Goal: Check status: Check status

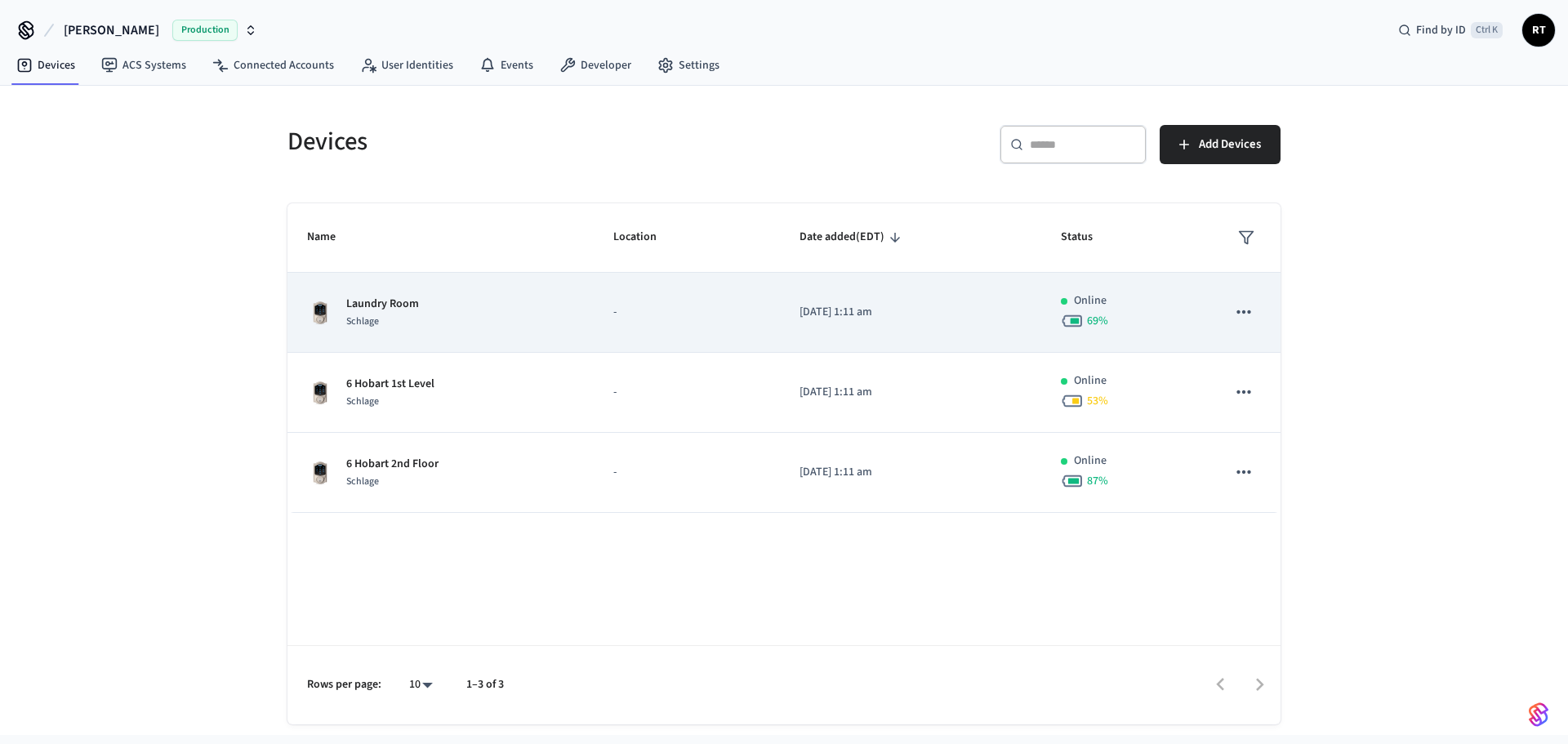
click at [398, 309] on p "Laundry Room" at bounding box center [382, 304] width 73 height 17
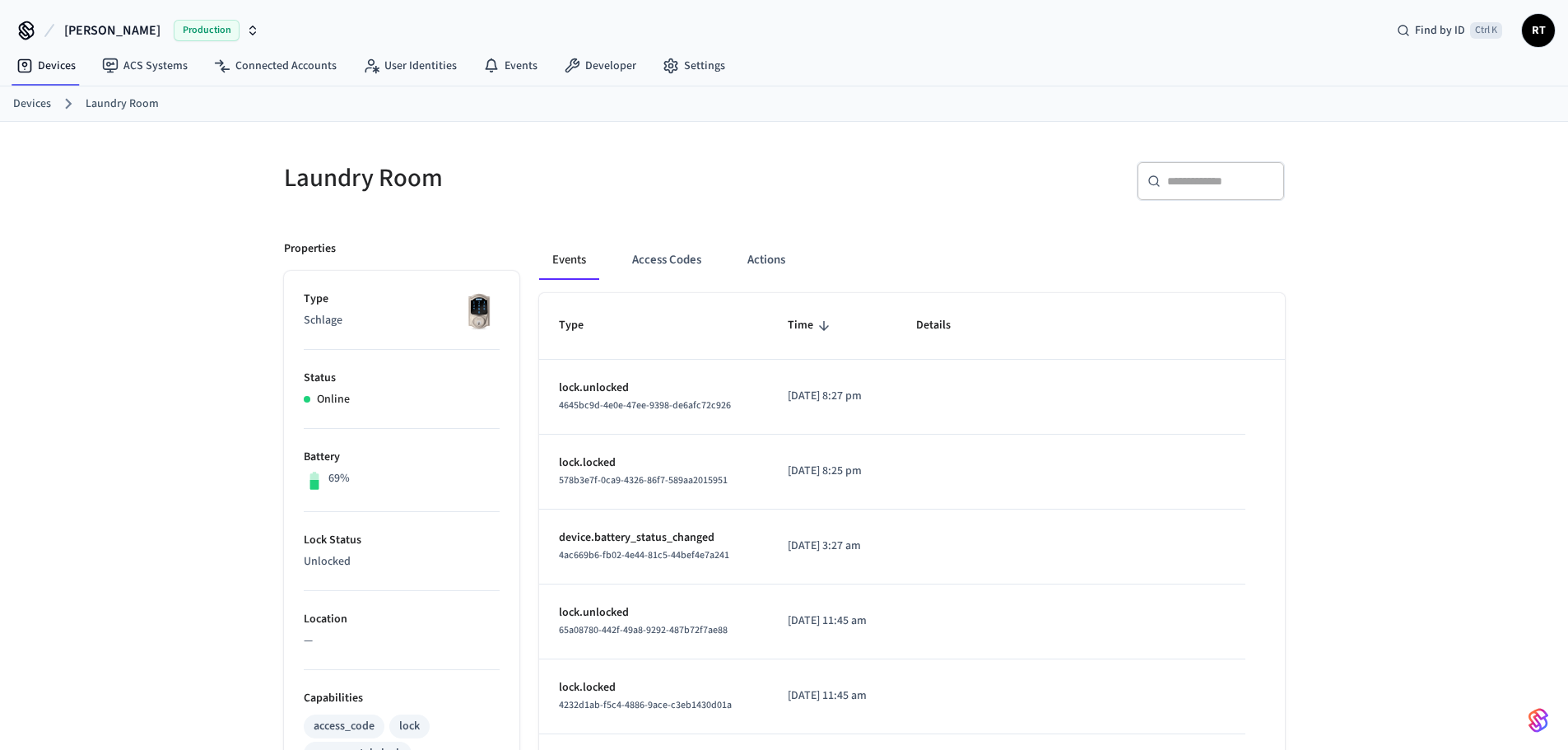
scroll to position [329, 0]
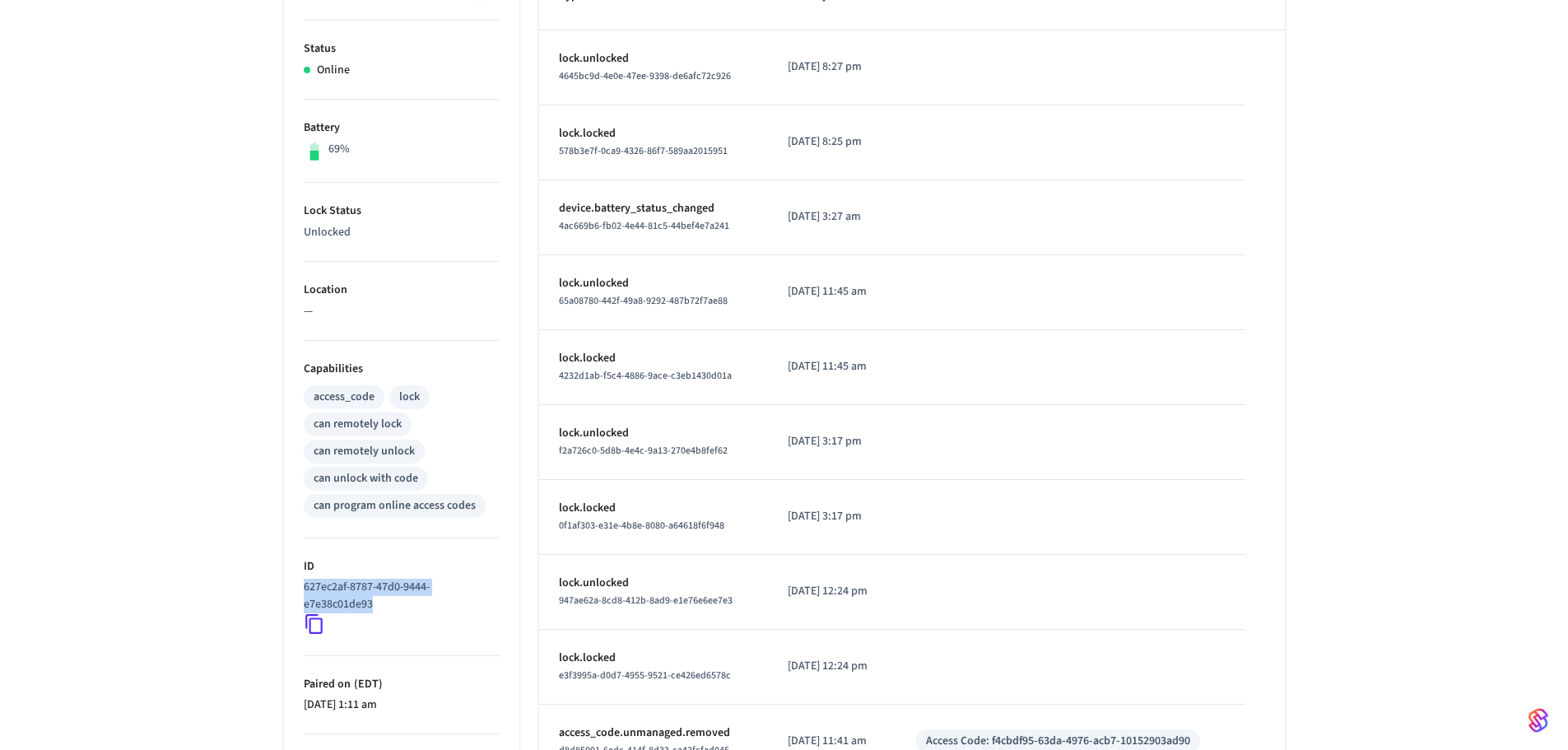
drag, startPoint x: 405, startPoint y: 604, endPoint x: 302, endPoint y: 585, distance: 104.7
click at [302, 585] on ul "Type Schlage Status Online Battery 69% Lock Status Unlocked Location — Capabili…" at bounding box center [402, 408] width 236 height 933
copy p "627ec2af-8787-47d0-9444-e7e38c01de93"
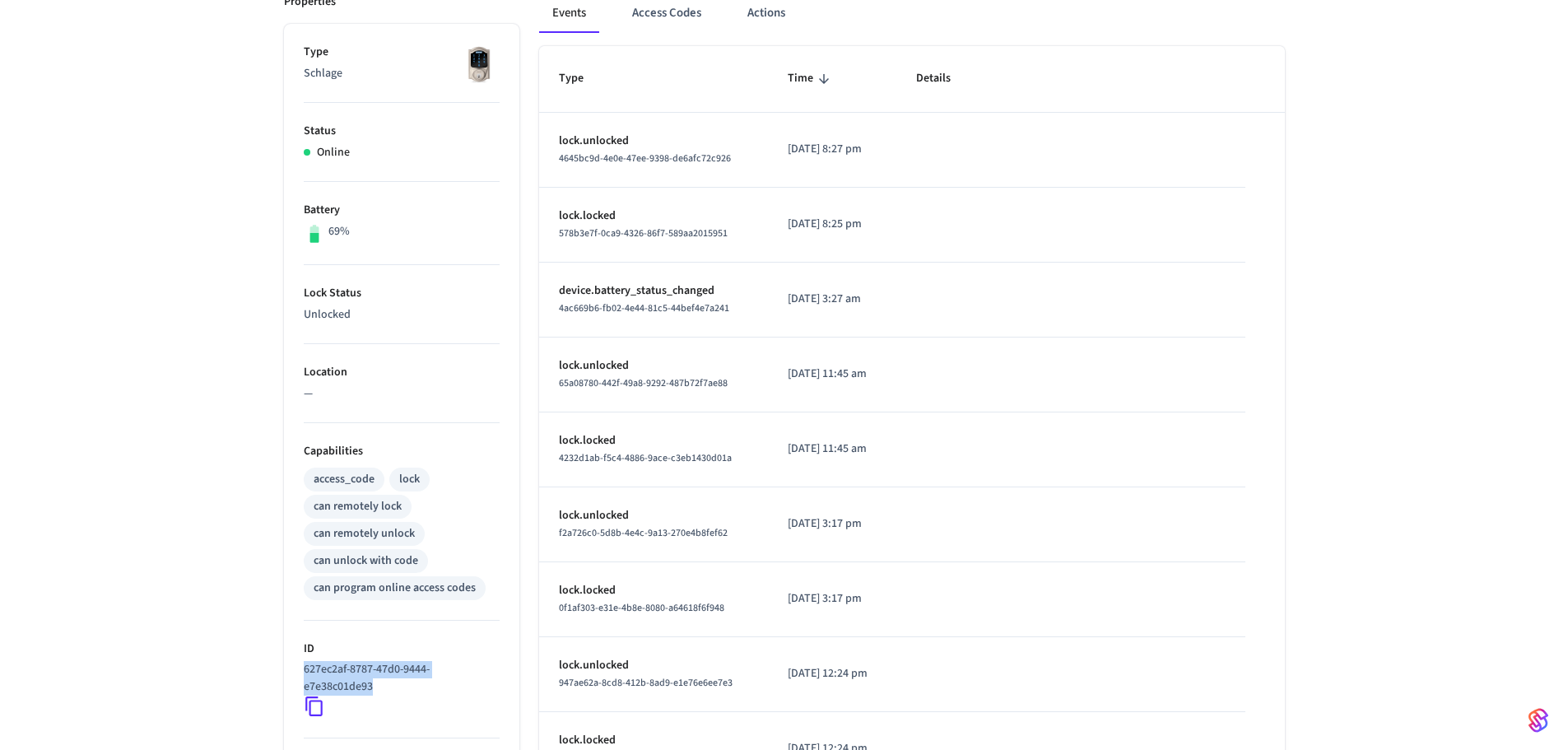
scroll to position [0, 0]
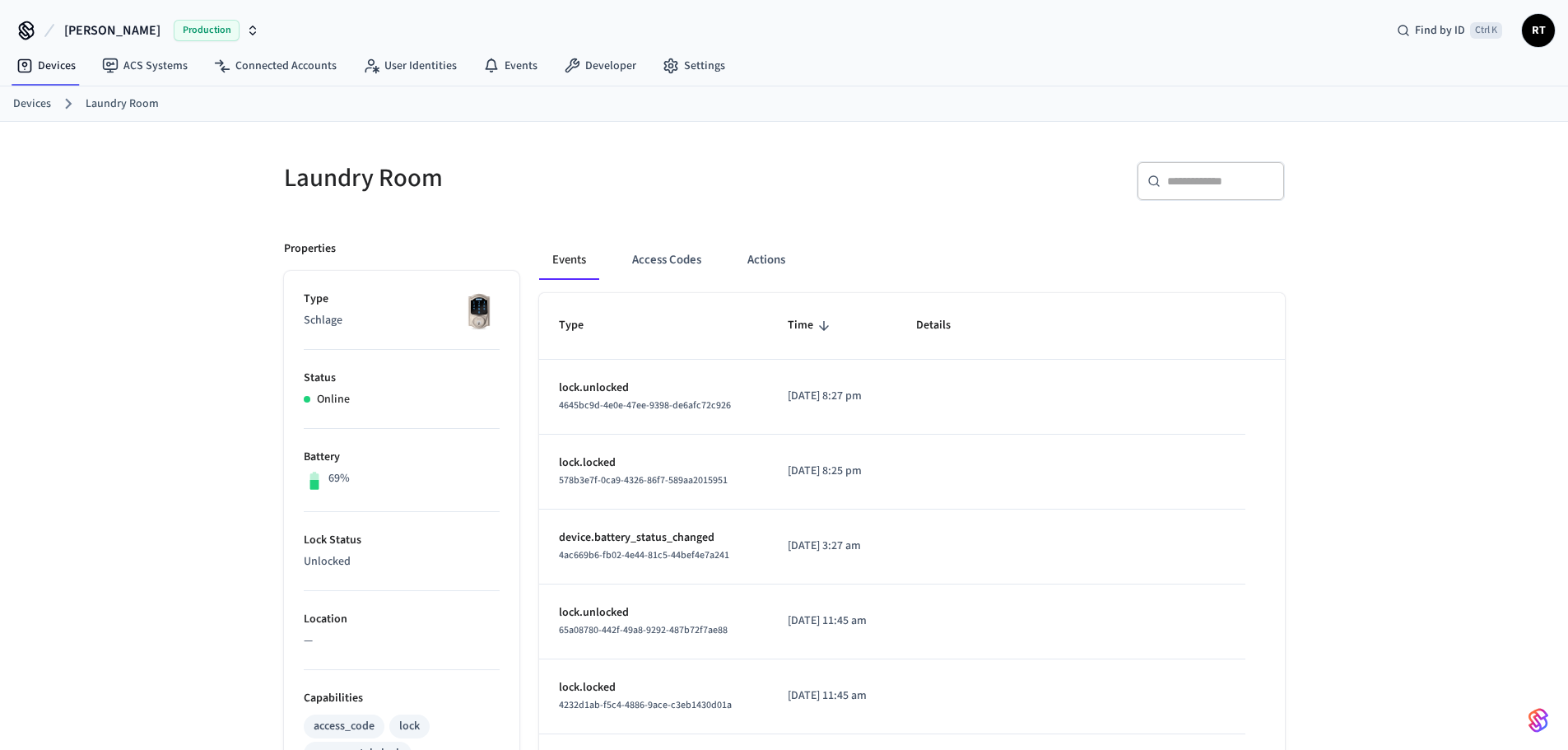
click at [1348, 44] on div "[PERSON_NAME] Production Find by ID Ctrl K RT" at bounding box center [784, 23] width 1568 height 47
click at [66, 72] on link "Devices" at bounding box center [46, 65] width 86 height 29
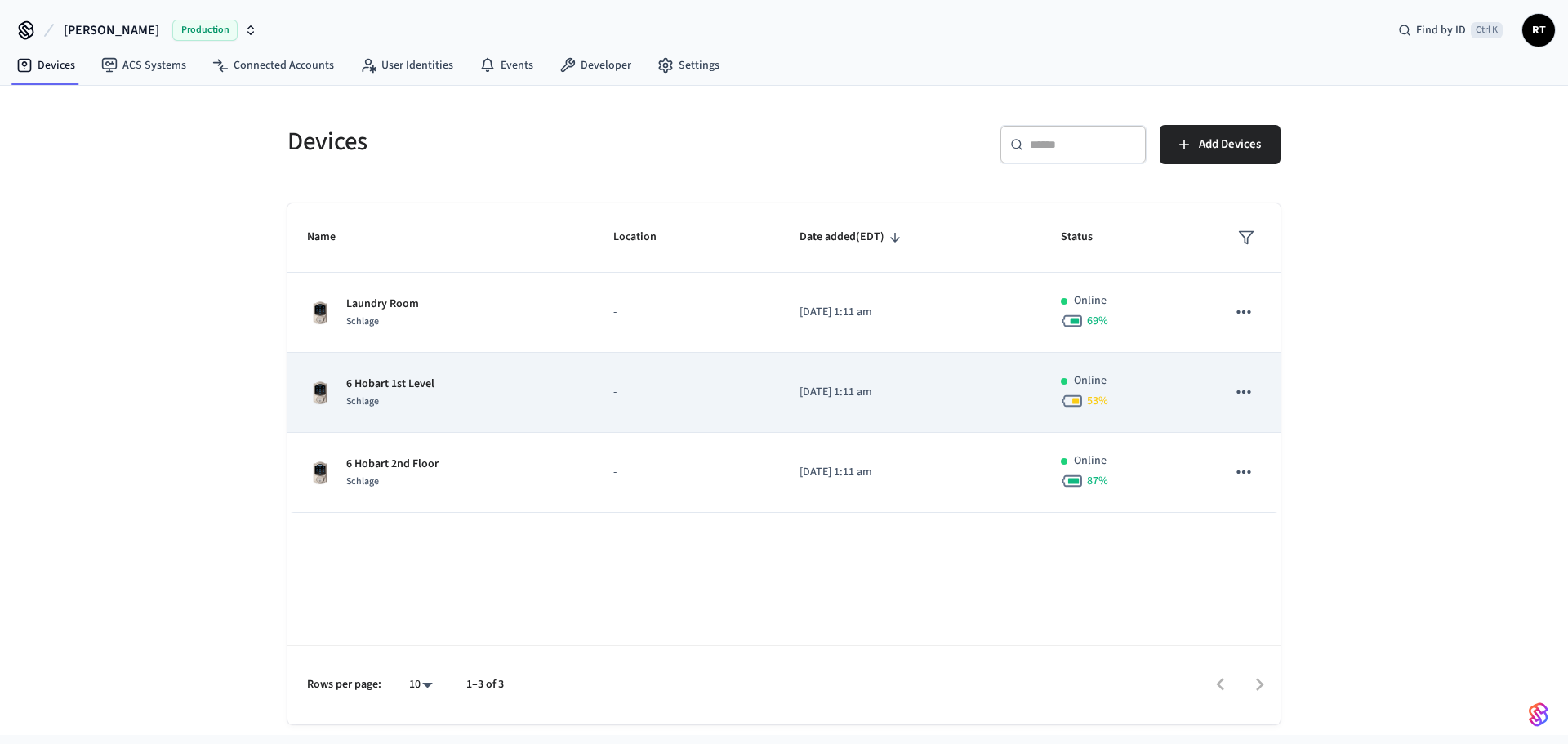
click at [414, 397] on div "Schlage" at bounding box center [390, 401] width 89 height 17
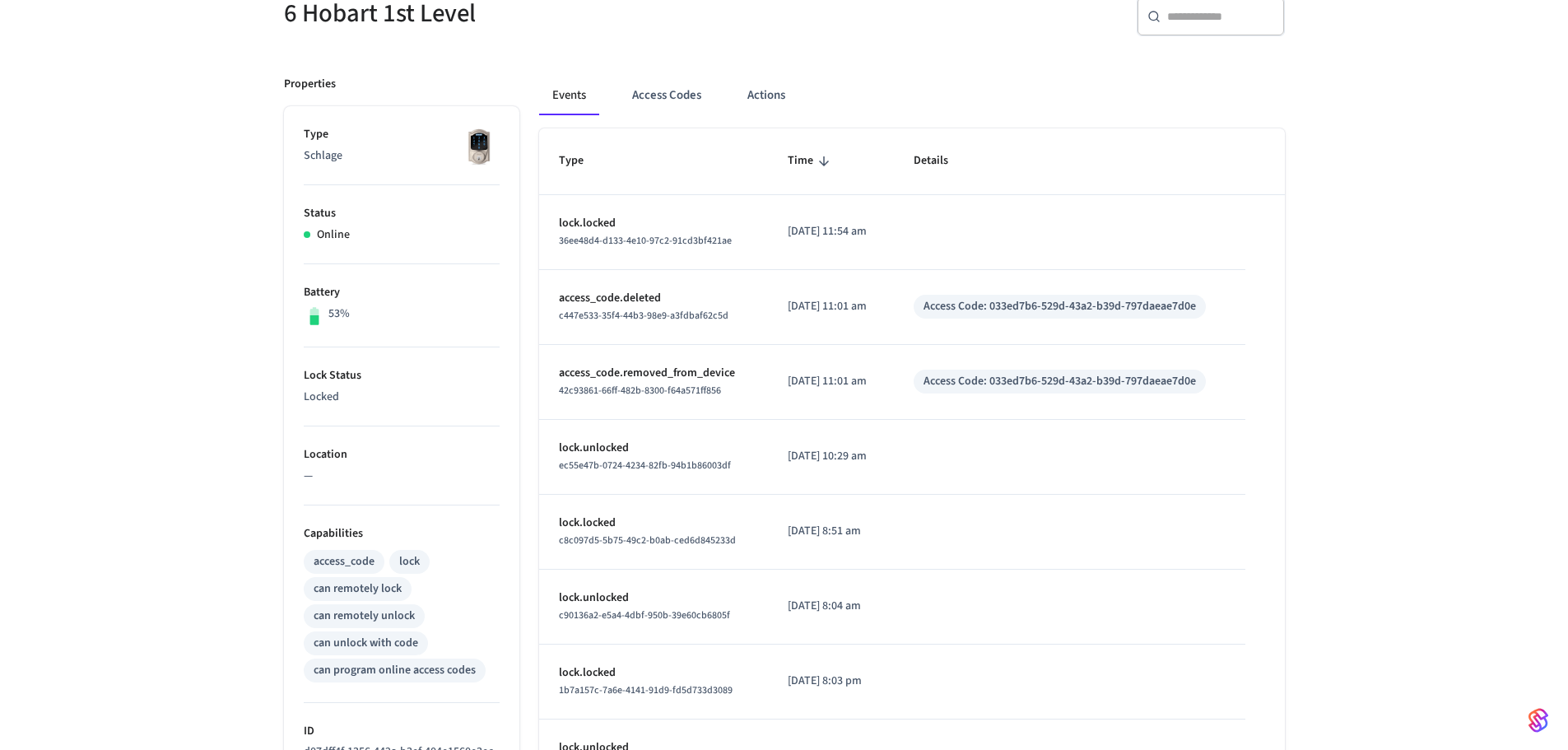
scroll to position [412, 0]
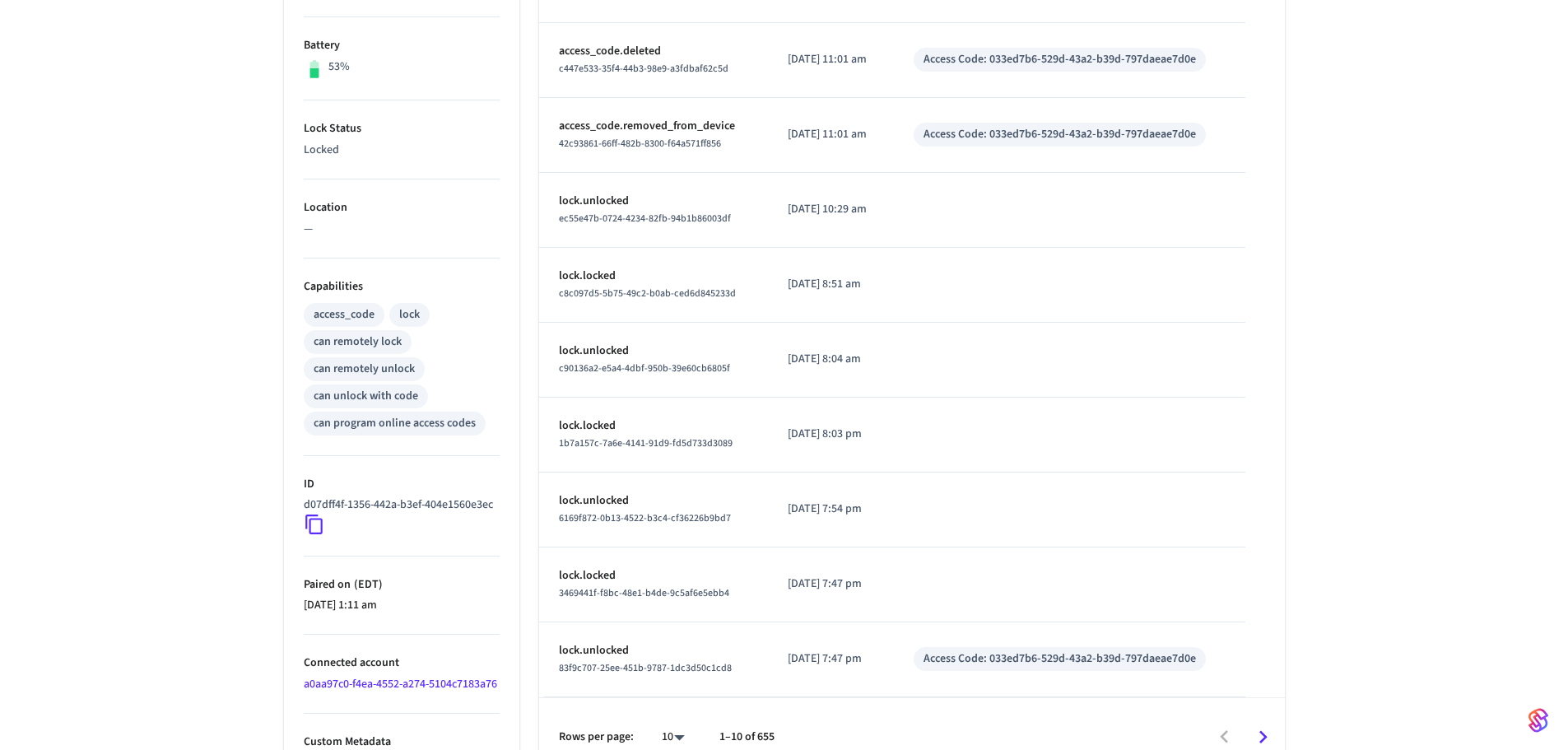
click at [315, 535] on icon at bounding box center [314, 524] width 21 height 21
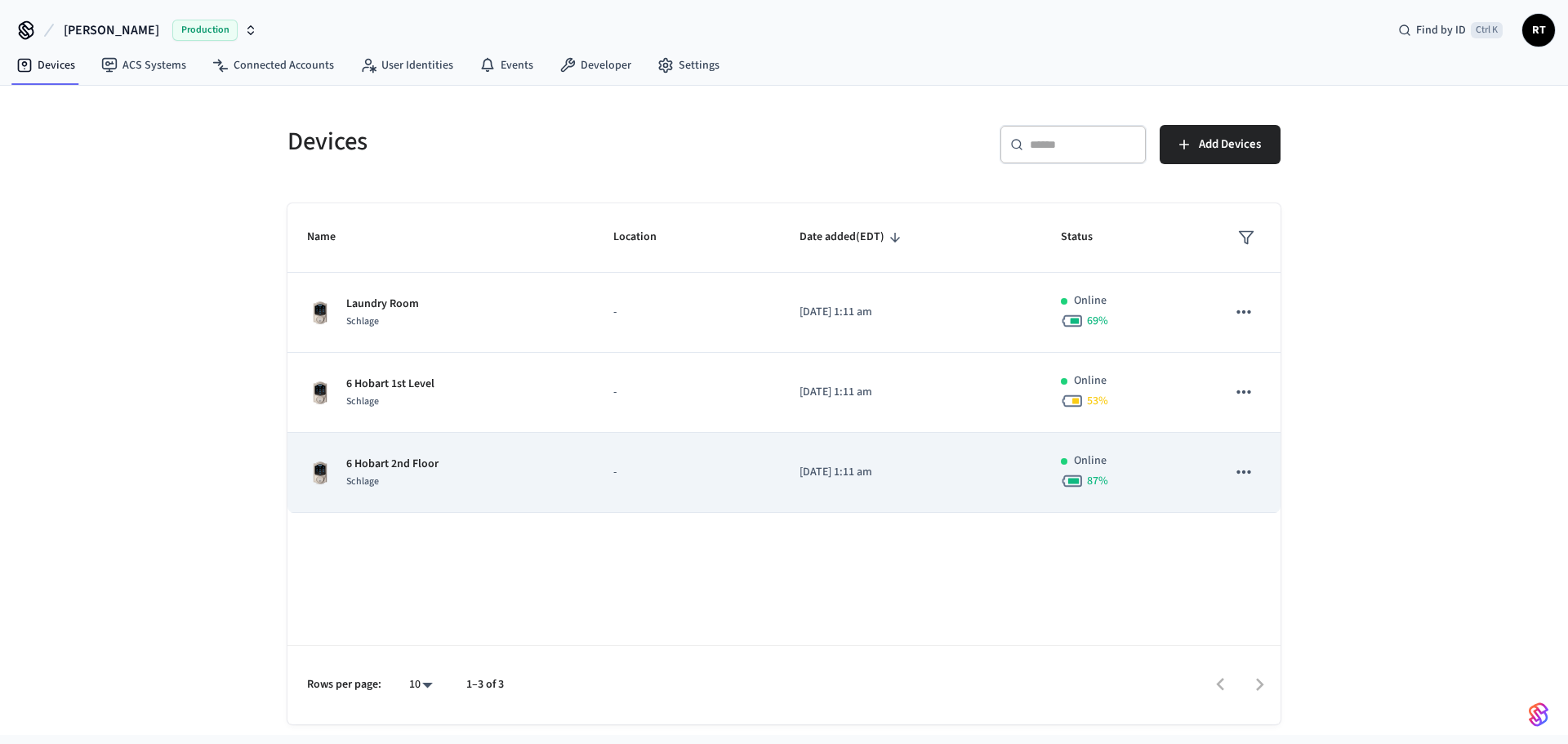
click at [377, 450] on td "6 Hobart 2nd Floor Schlage" at bounding box center [441, 473] width 306 height 80
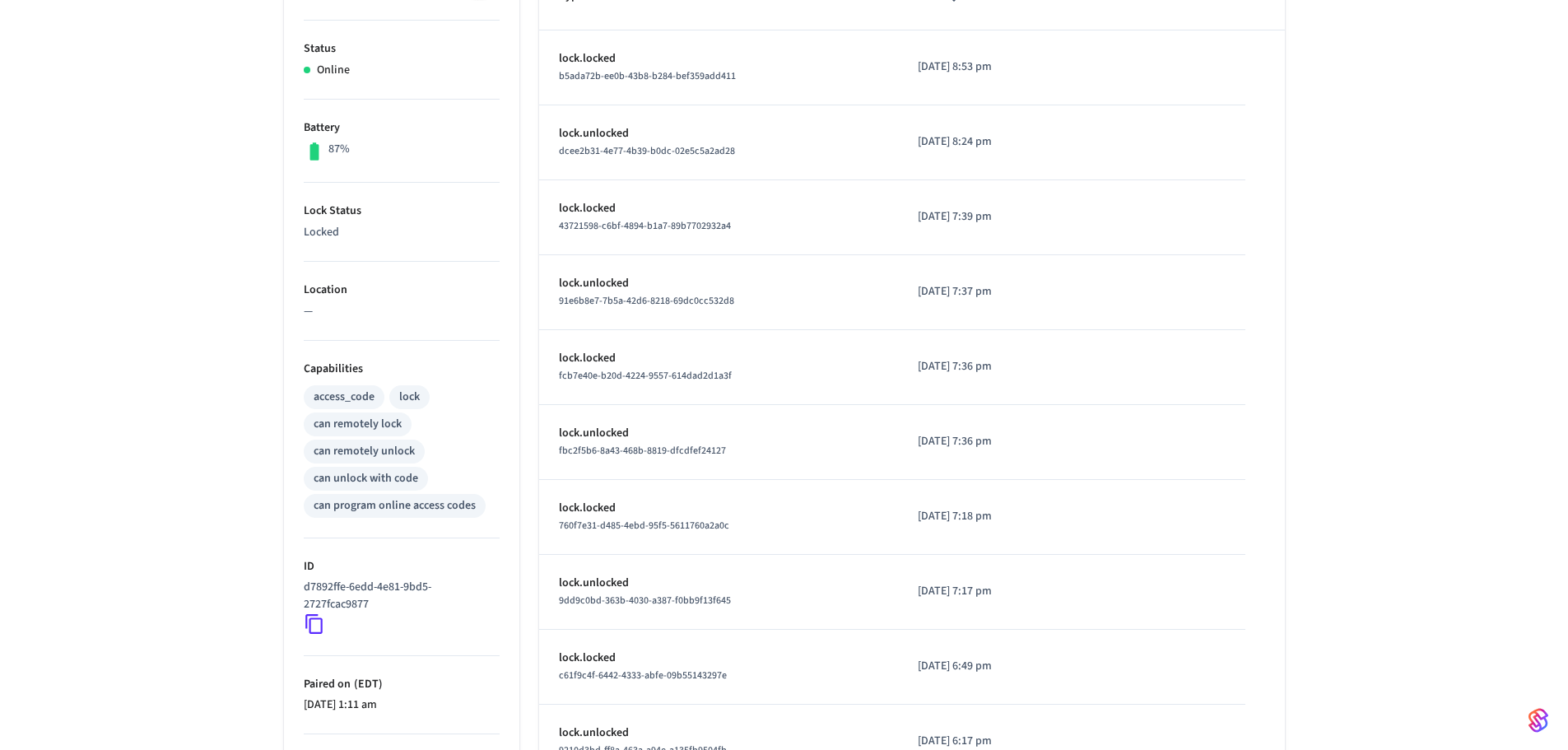
scroll to position [471, 0]
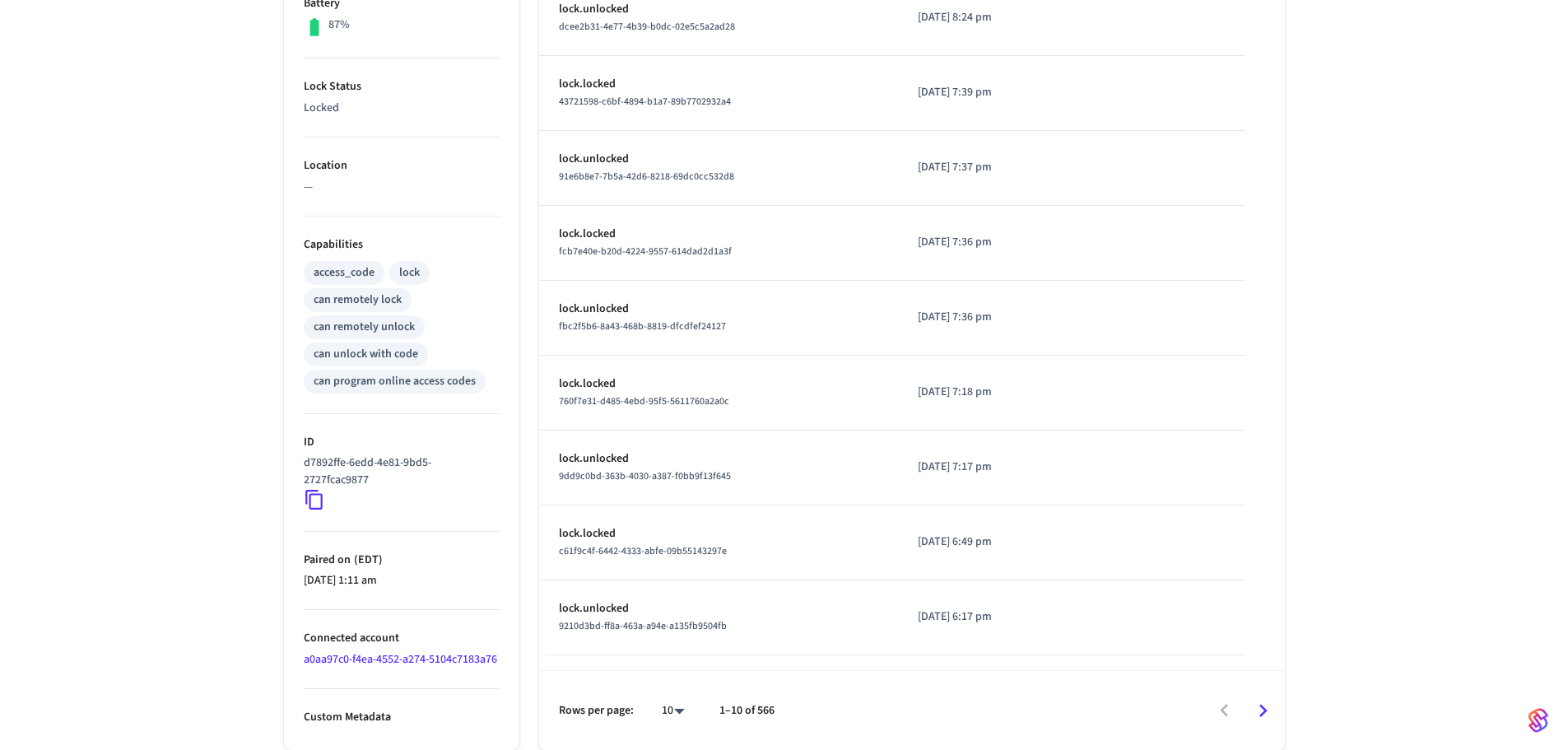
click at [311, 489] on icon at bounding box center [314, 500] width 21 height 21
